Goal: Task Accomplishment & Management: Manage account settings

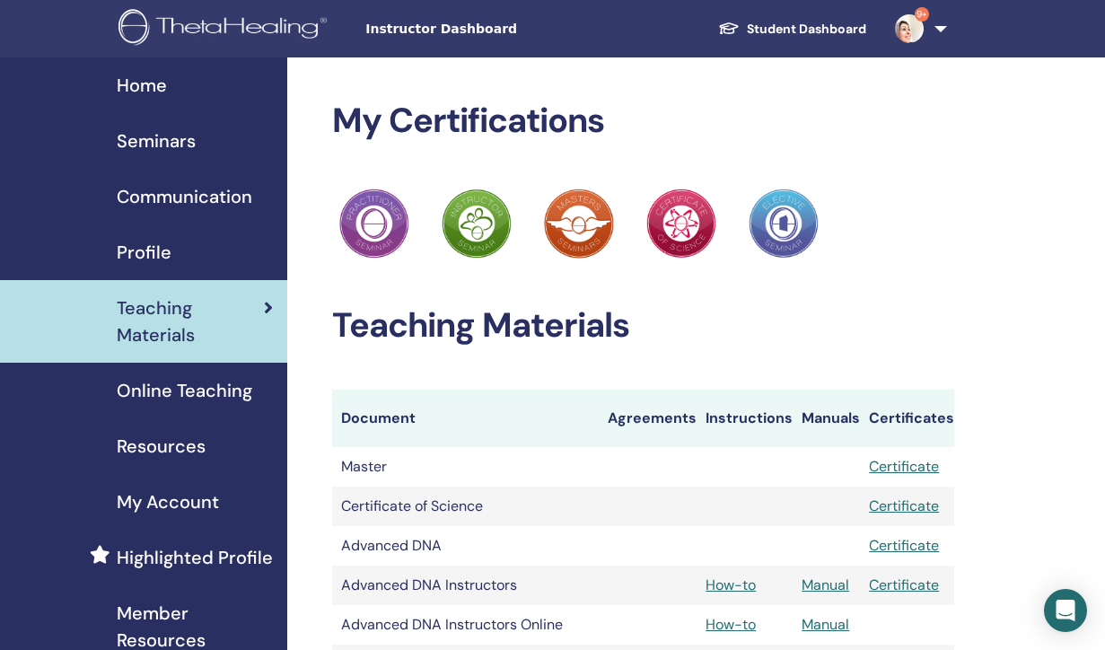
click at [171, 142] on span "Seminars" at bounding box center [156, 140] width 79 height 27
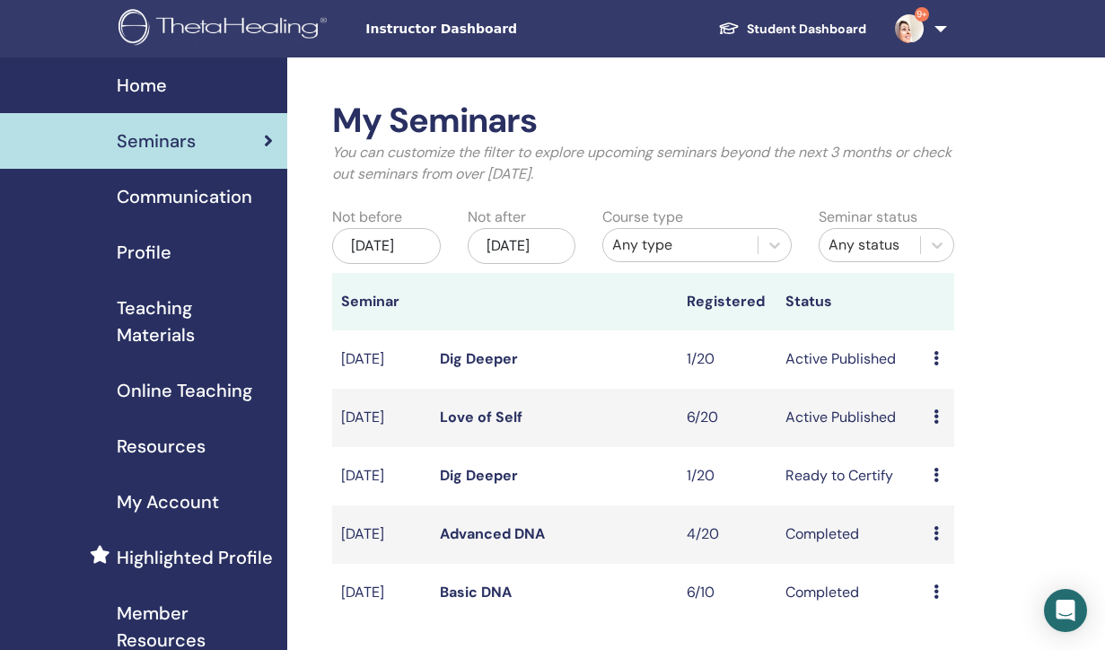
click at [939, 424] on icon at bounding box center [935, 416] width 5 height 14
click at [951, 504] on link "Attendees" at bounding box center [953, 507] width 68 height 19
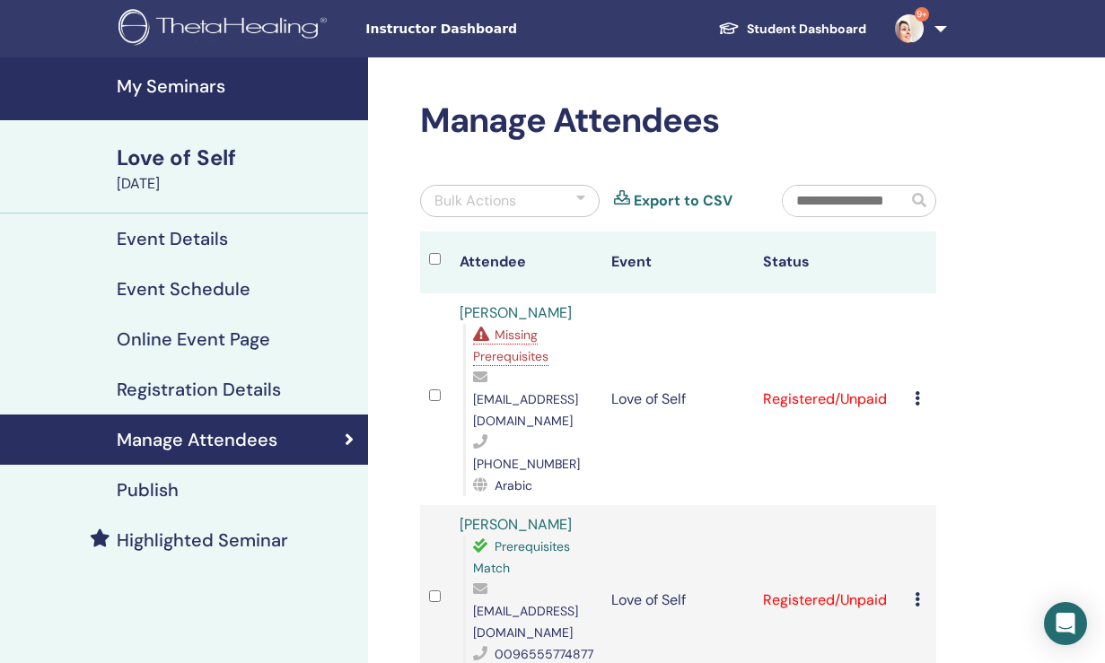
click at [517, 355] on span "Missing Prerequisites" at bounding box center [510, 346] width 75 height 38
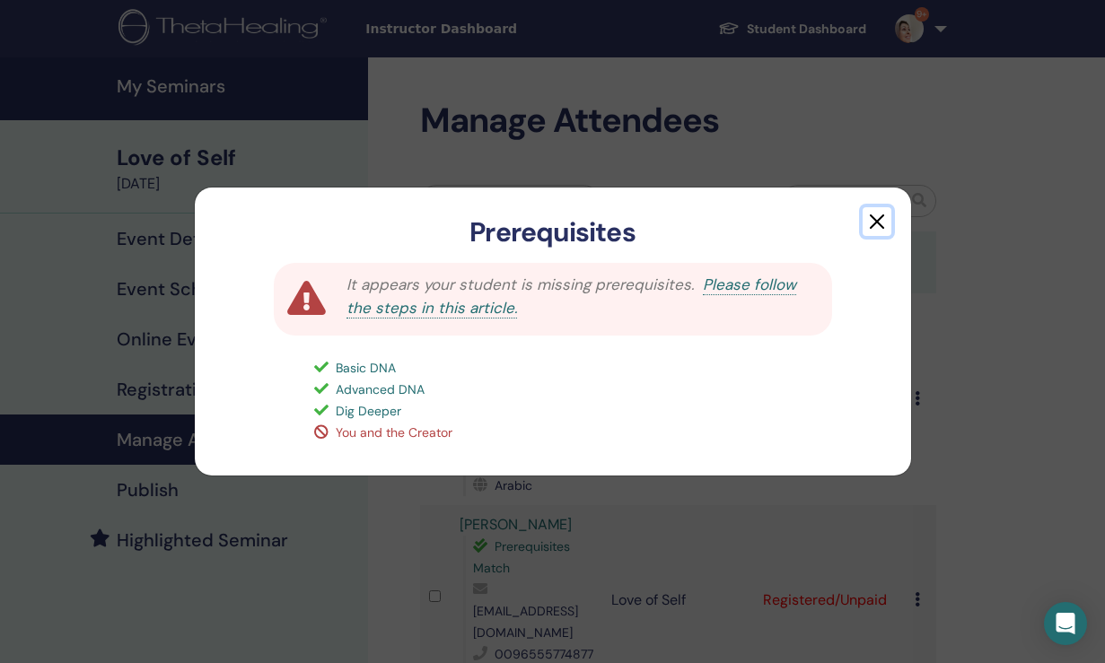
click at [875, 221] on button "button" at bounding box center [877, 221] width 29 height 29
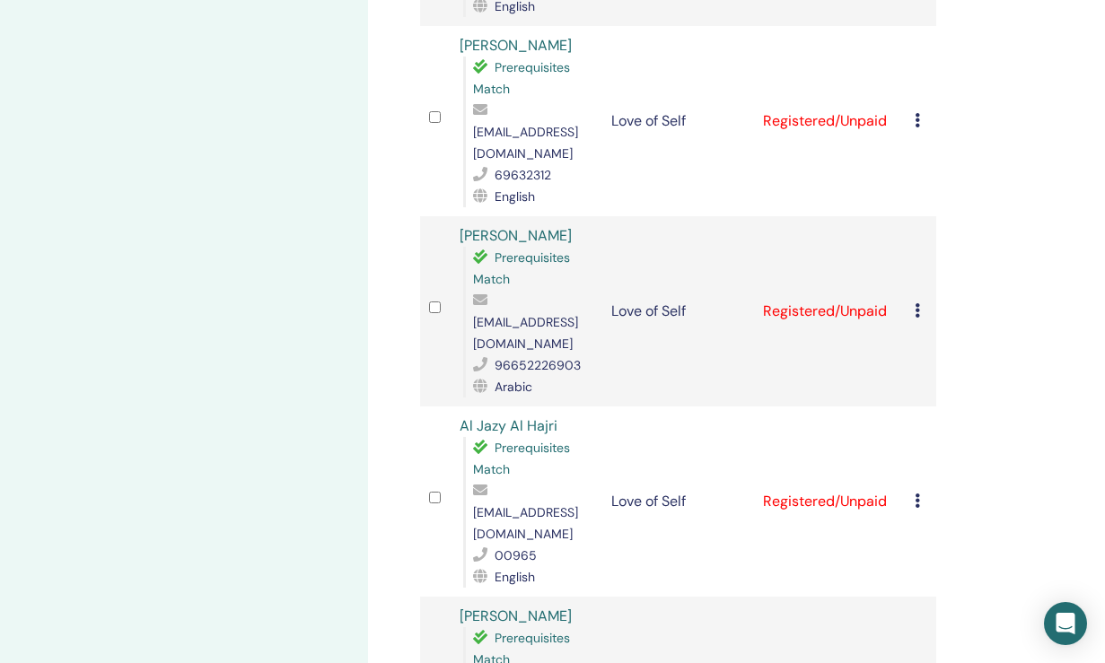
scroll to position [670, 0]
click at [917, 493] on icon at bounding box center [917, 500] width 5 height 14
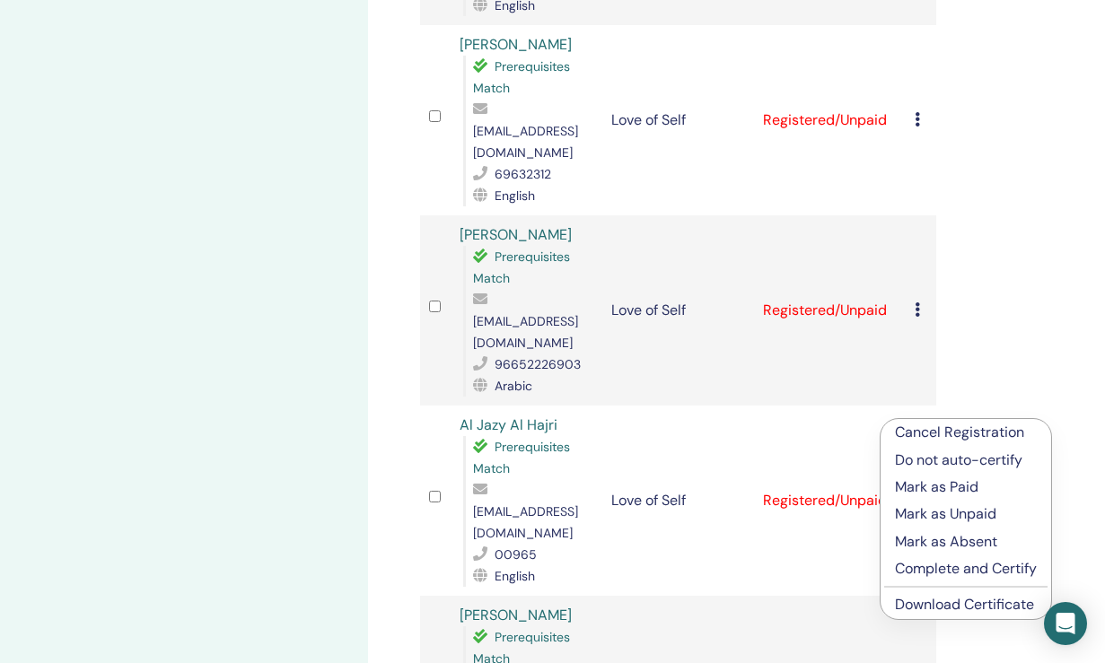
drag, startPoint x: 916, startPoint y: 430, endPoint x: 961, endPoint y: 425, distance: 45.2
drag, startPoint x: 961, startPoint y: 425, endPoint x: 1015, endPoint y: 430, distance: 54.1
click at [1015, 430] on p "Cancel Registration" at bounding box center [966, 433] width 142 height 22
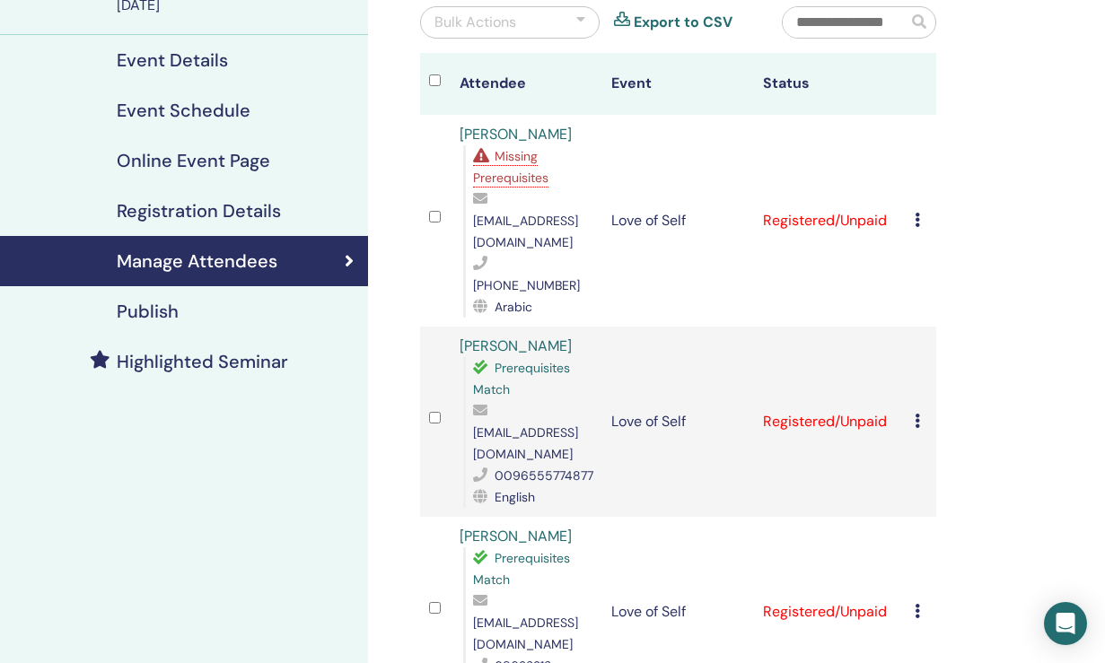
scroll to position [180, 0]
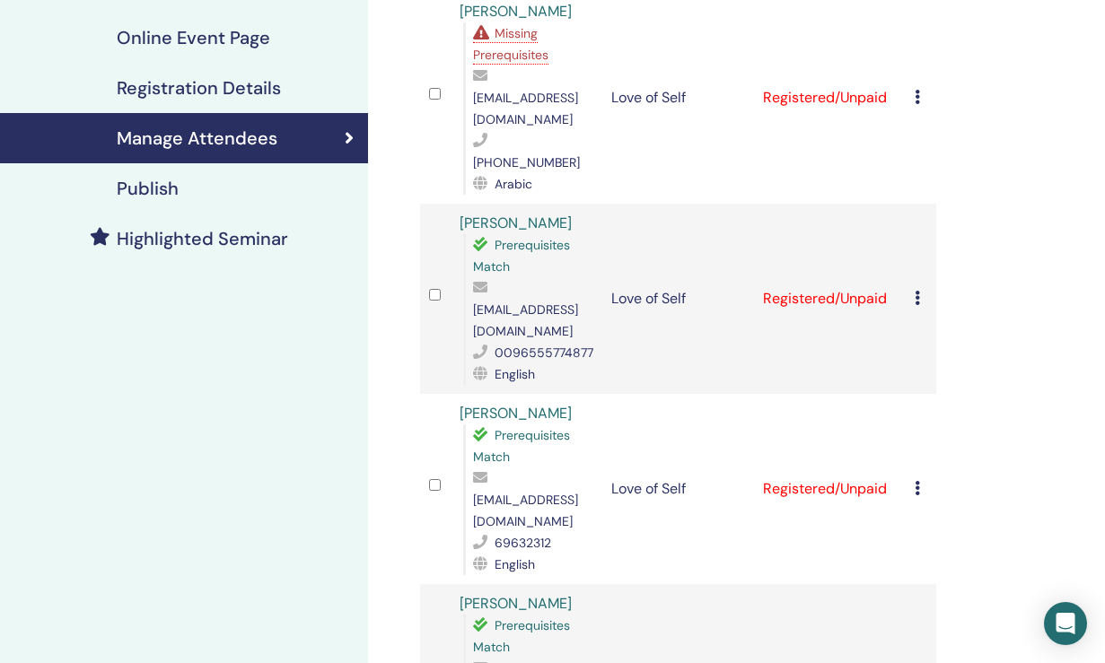
click at [1065, 308] on div "Manage Attendees Bulk Actions Export to CSV Attendee Event Status Areej Almedba…" at bounding box center [736, 627] width 737 height 1743
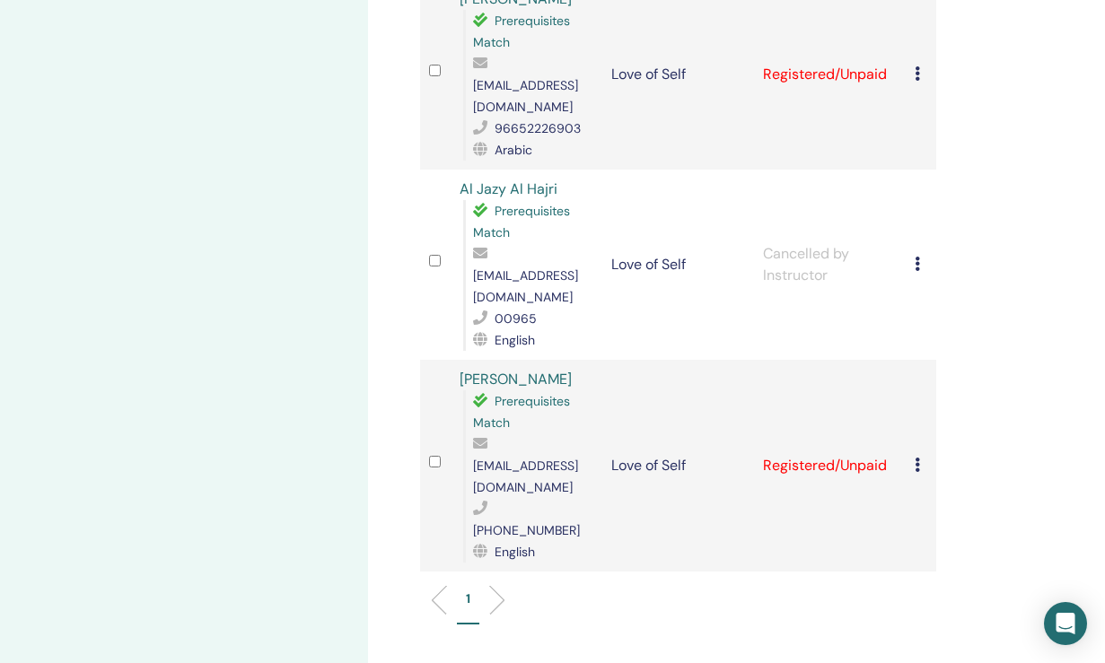
scroll to position [907, 0]
click at [1065, 308] on div "Manage Attendees Bulk Actions Export to CSV Attendee Event Status Areej Almedba…" at bounding box center [736, 21] width 737 height 1743
